Goal: Check status

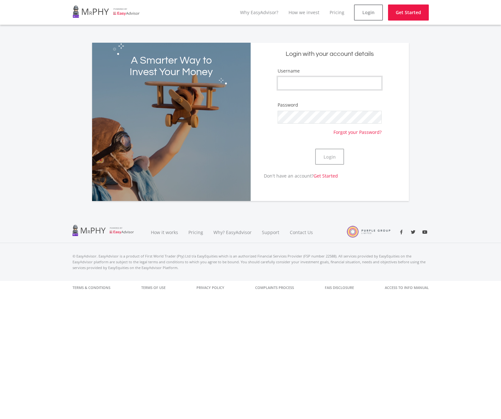
click at [302, 83] on input "Username" at bounding box center [329, 83] width 104 height 13
type input "robotest1"
click at [315, 148] on button "Login" at bounding box center [329, 156] width 29 height 16
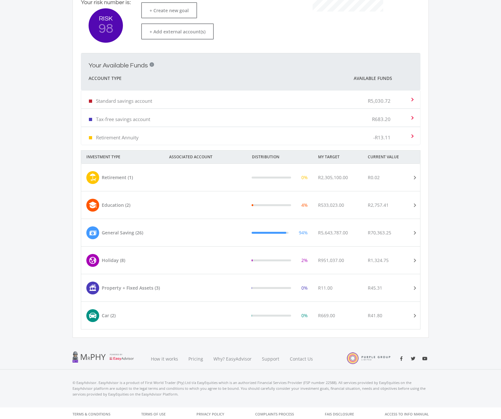
scroll to position [189, 0]
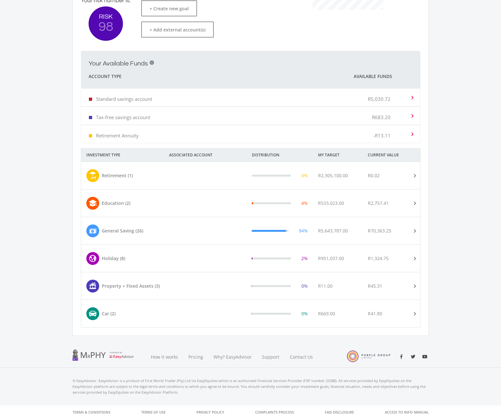
click at [175, 220] on mat-expansion-panel-header "General Saving (26) 94% R5,643,787.00 R70,363.25" at bounding box center [250, 230] width 339 height 27
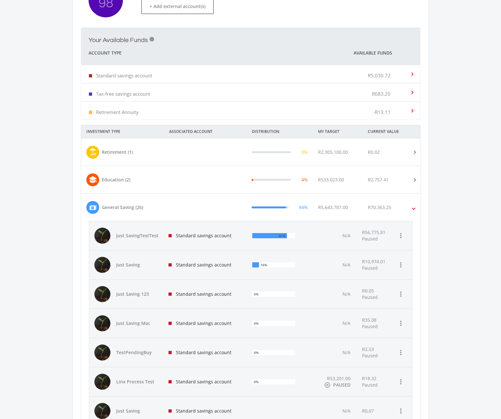
scroll to position [296, 0]
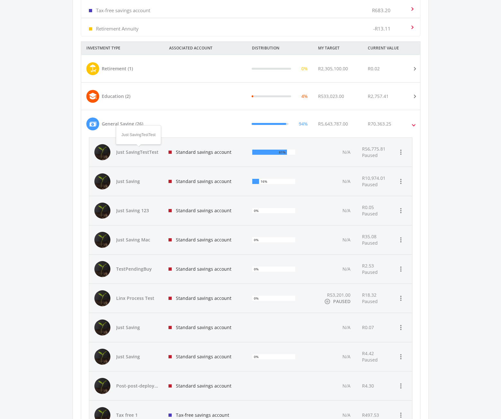
click at [148, 154] on span "Just SavingTestTest" at bounding box center [138, 152] width 45 height 6
